Goal: Task Accomplishment & Management: Manage account settings

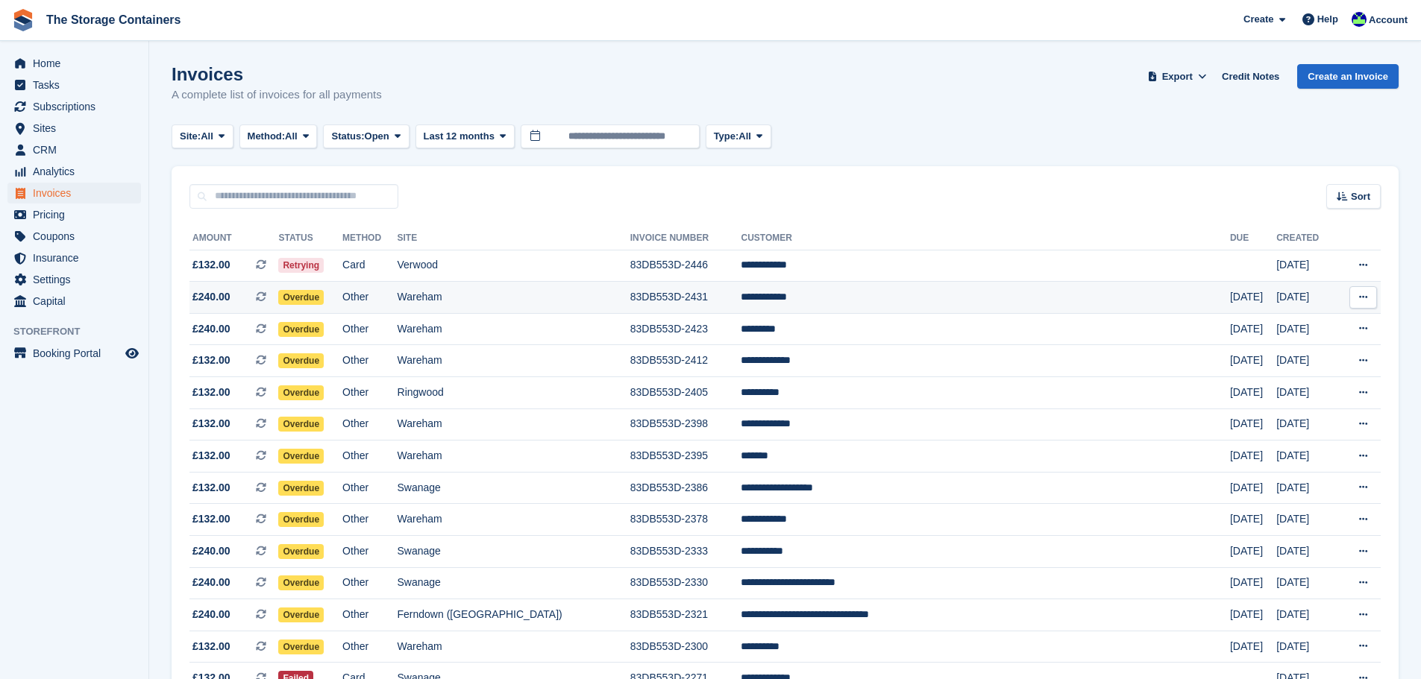
click at [630, 293] on td "Wareham" at bounding box center [513, 298] width 233 height 32
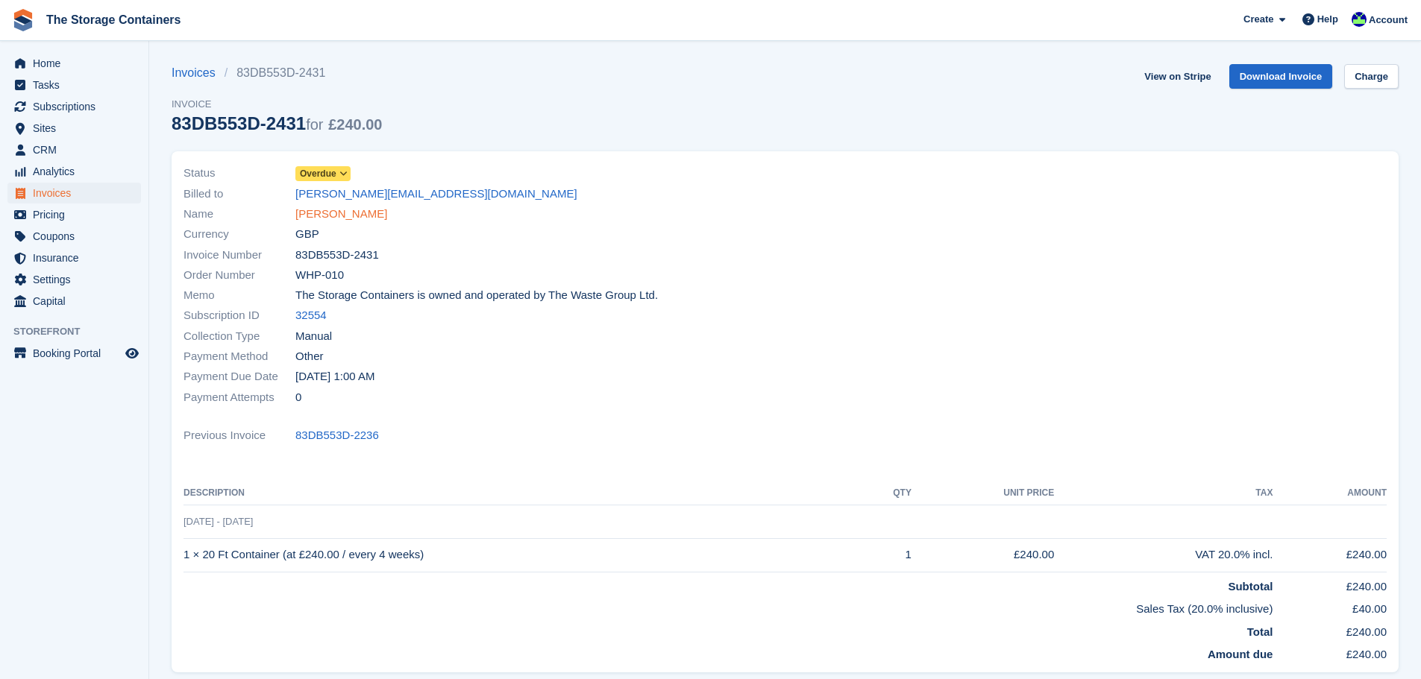
click at [336, 216] on link "[PERSON_NAME]" at bounding box center [341, 214] width 92 height 17
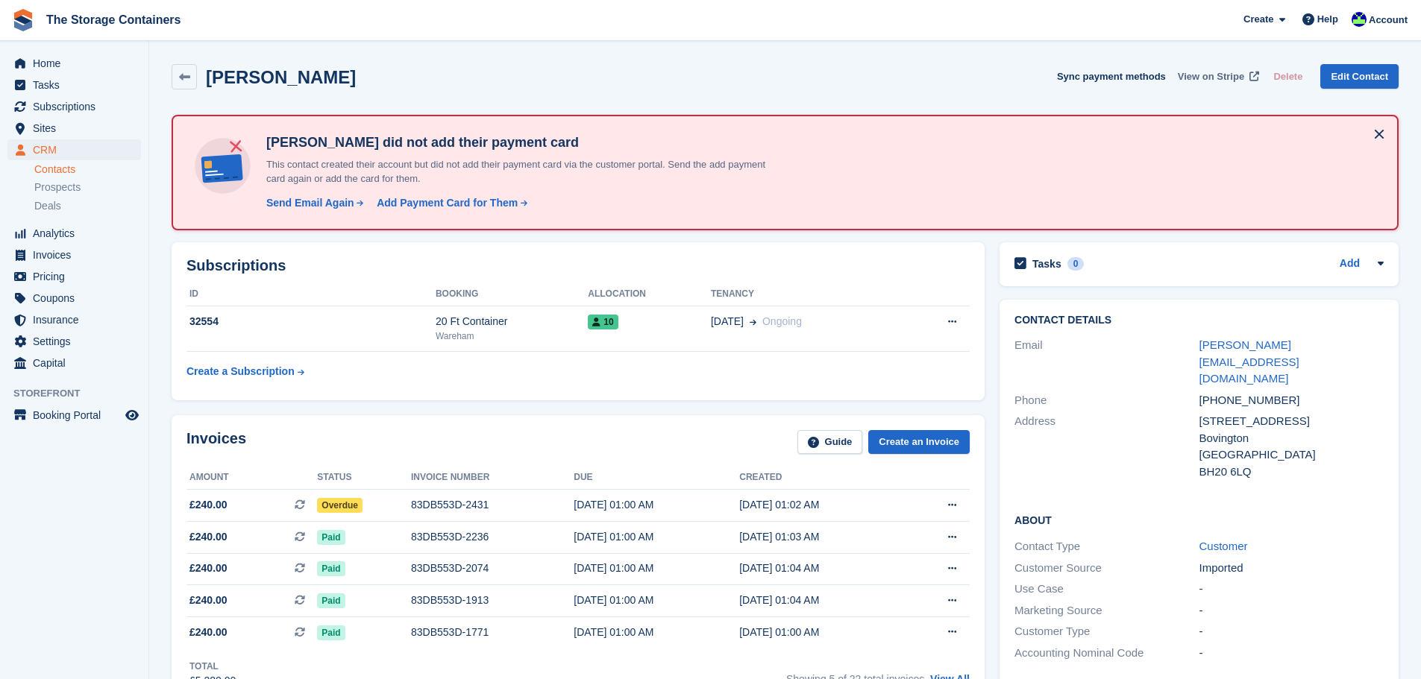
click at [1220, 77] on span "View on Stripe" at bounding box center [1210, 76] width 66 height 15
click at [378, 507] on div "Overdue" at bounding box center [364, 505] width 94 height 16
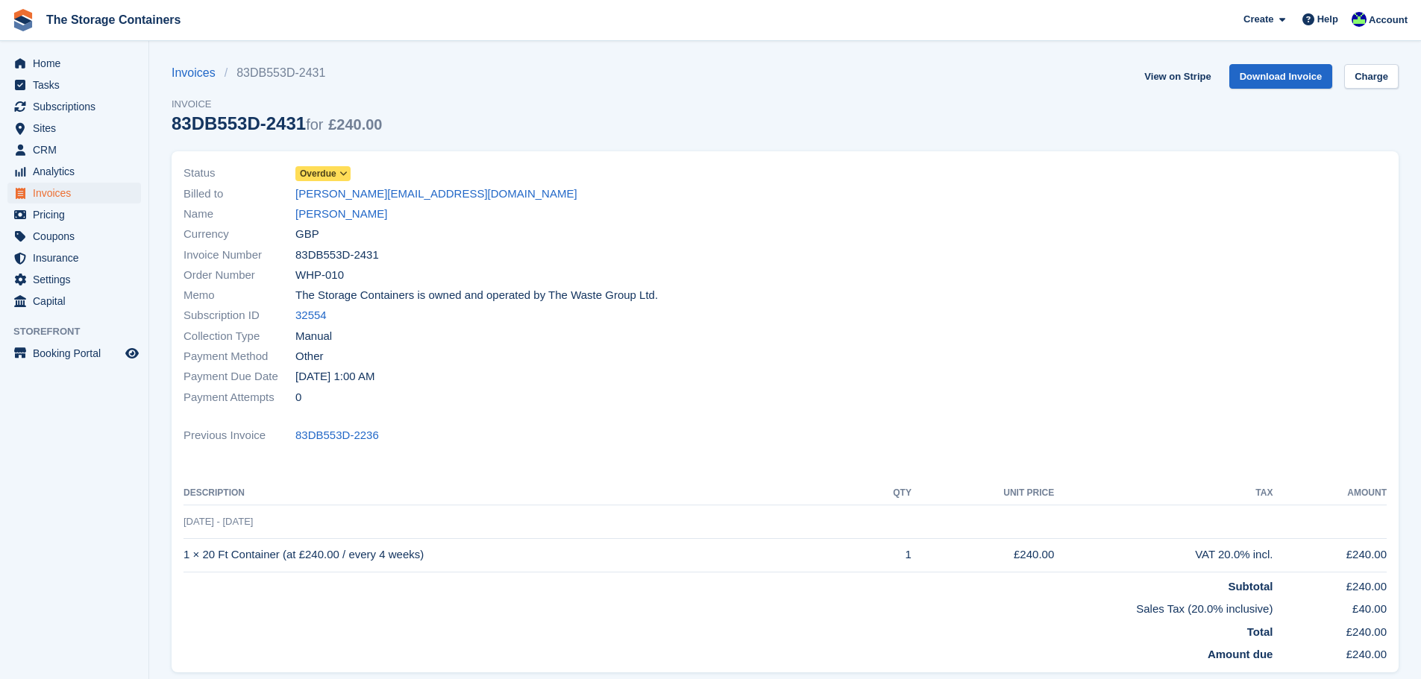
click at [345, 172] on icon at bounding box center [343, 173] width 8 height 9
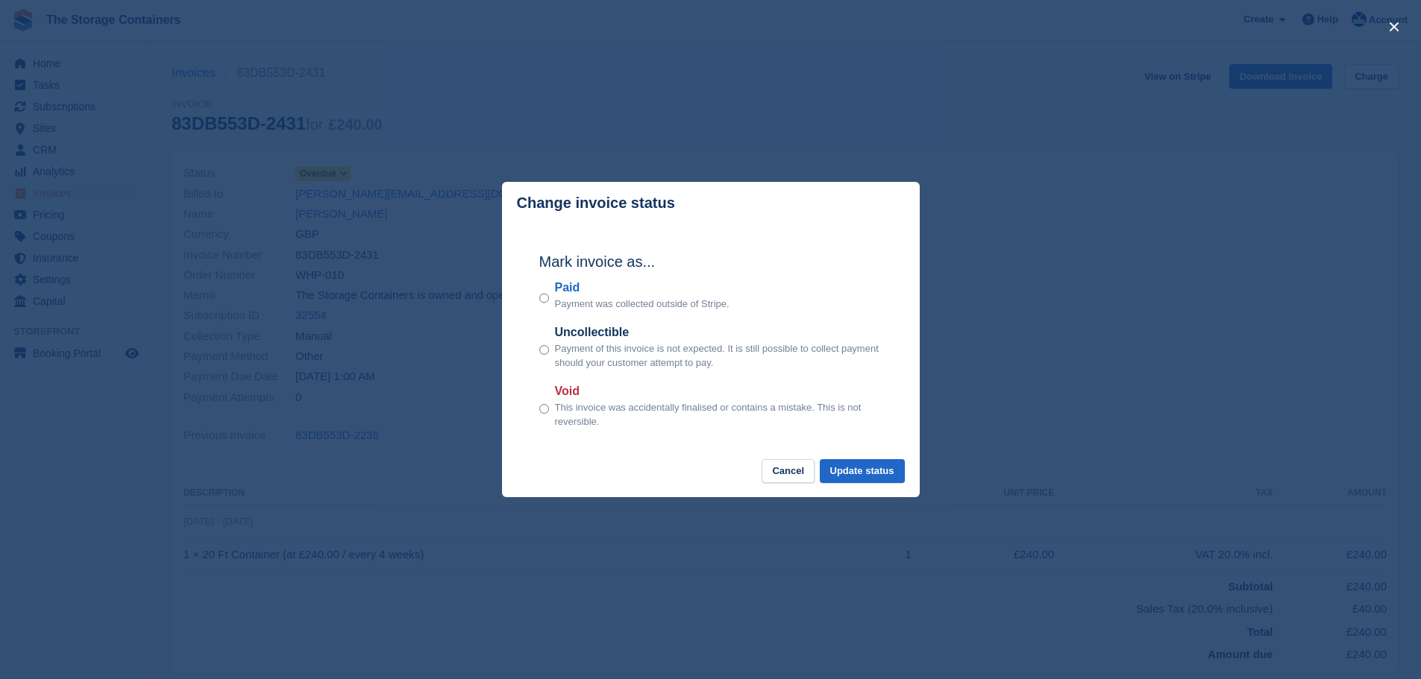
click at [588, 301] on p "Payment was collected outside of Stripe." at bounding box center [642, 304] width 174 height 15
click at [862, 464] on button "Update status" at bounding box center [862, 471] width 85 height 25
